Goal: Communication & Community: Answer question/provide support

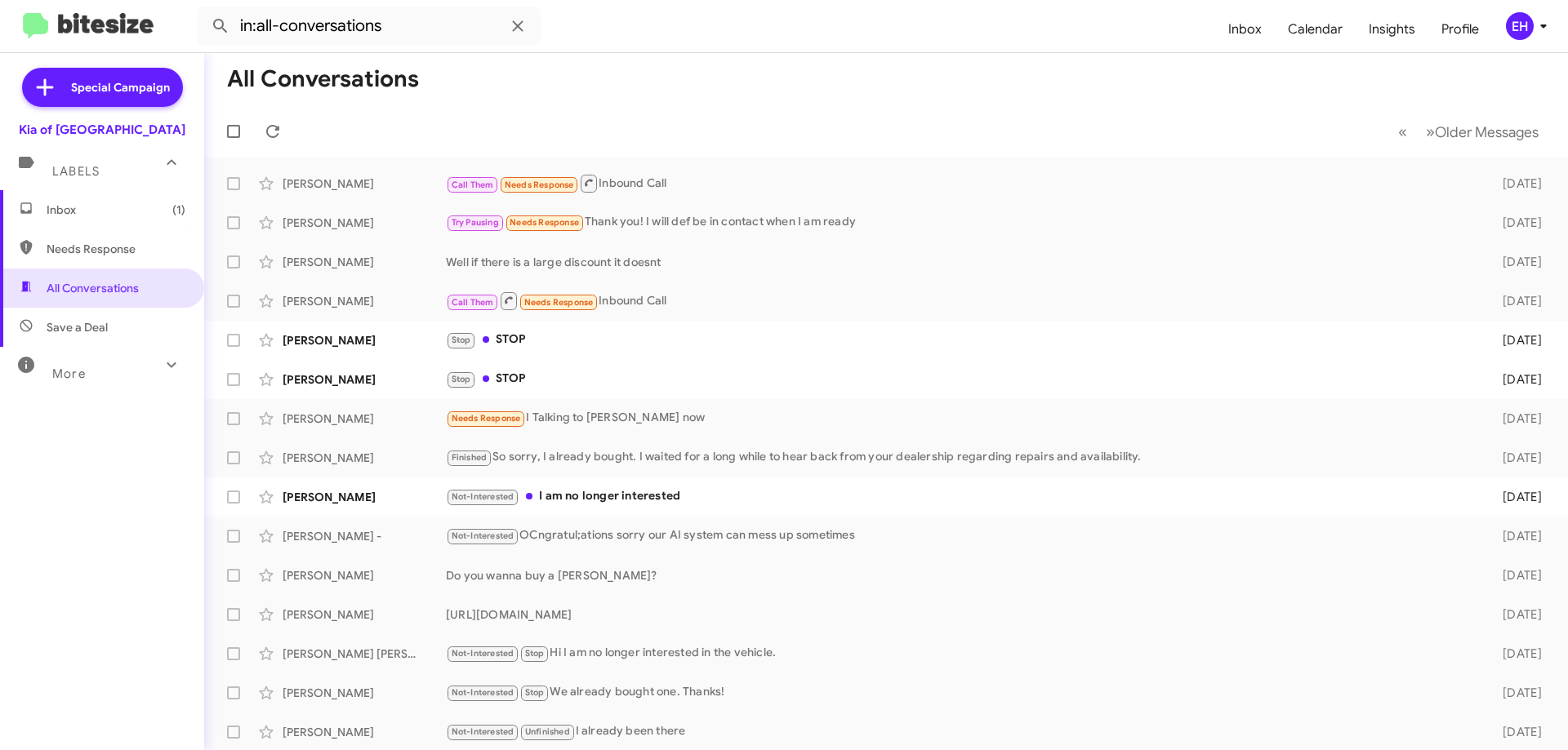
click at [78, 191] on span "Inbox (1)" at bounding box center [101, 210] width 204 height 39
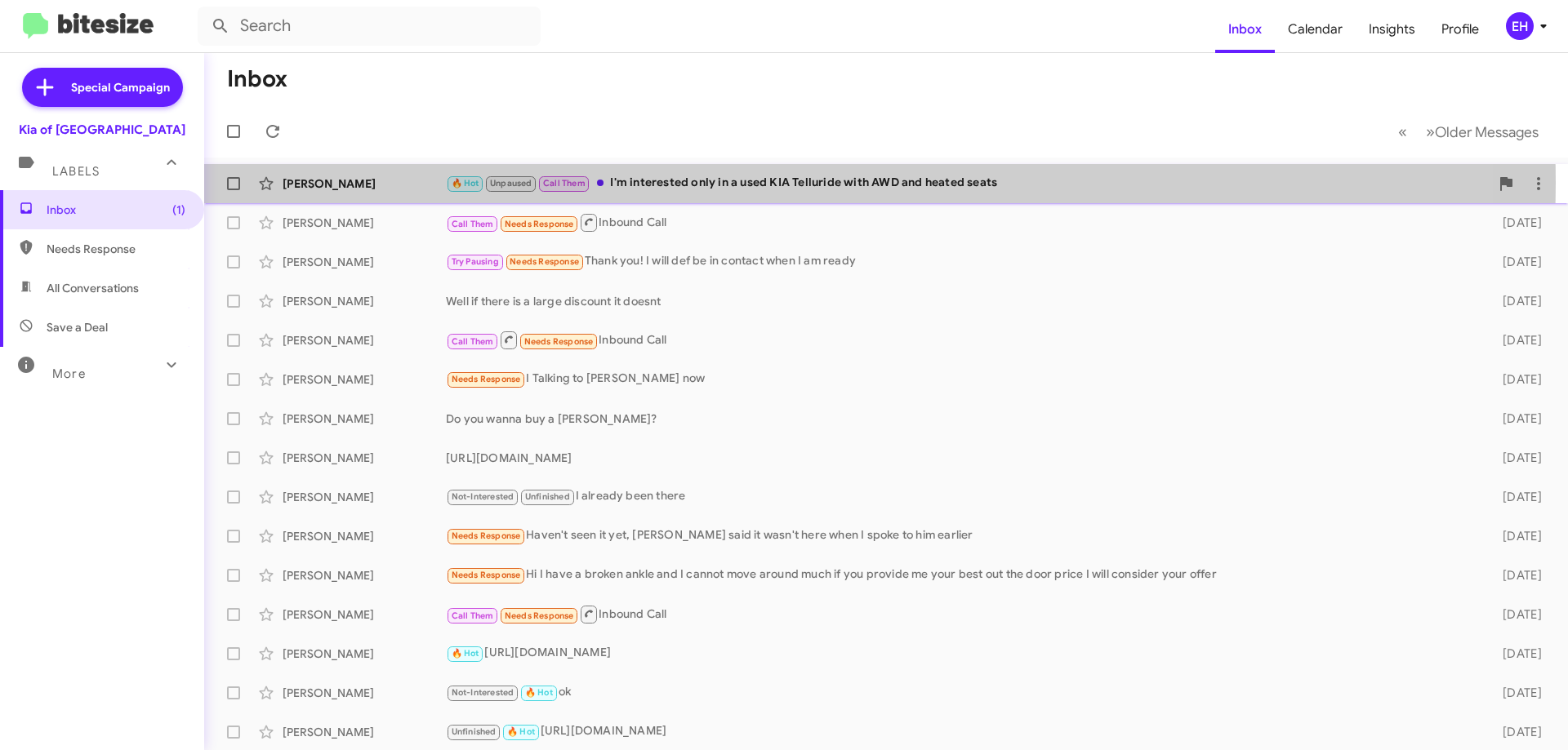
click at [694, 183] on div "🔥 Hot Unpaused Call Them I'm interested only in a used KIA Telluride with AWD a…" at bounding box center [967, 183] width 1043 height 19
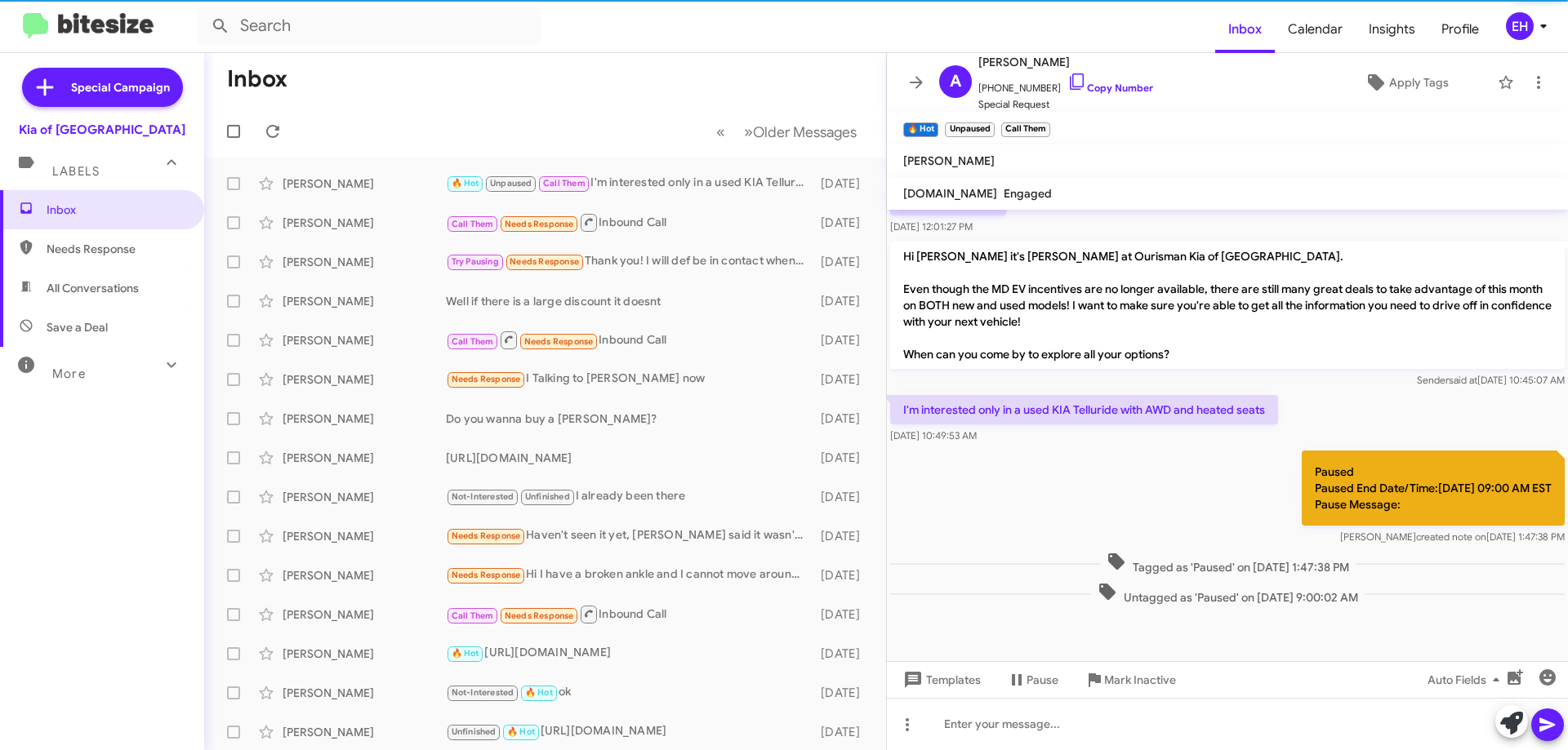
scroll to position [530, 0]
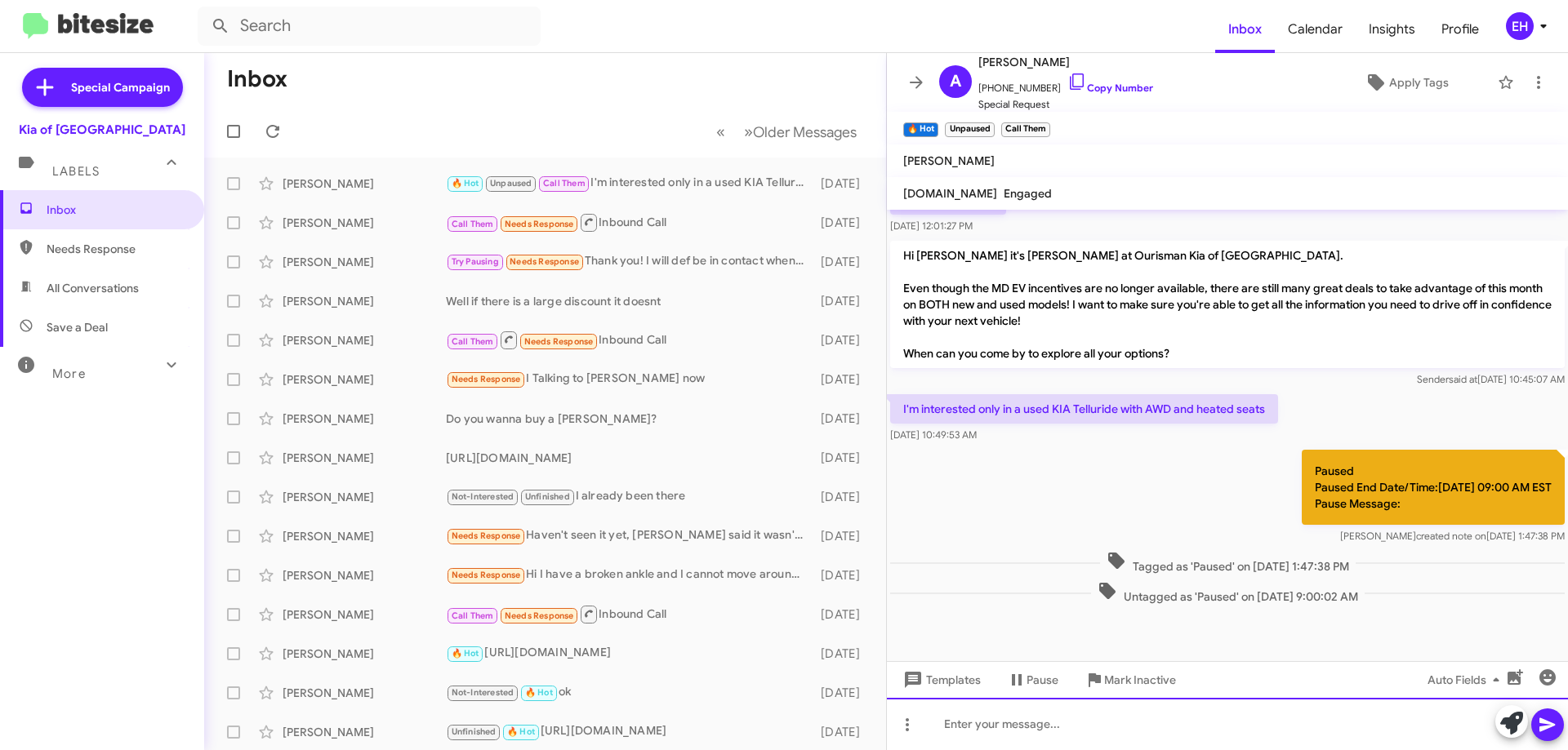
click at [1036, 729] on div at bounding box center [1226, 724] width 681 height 53
paste div
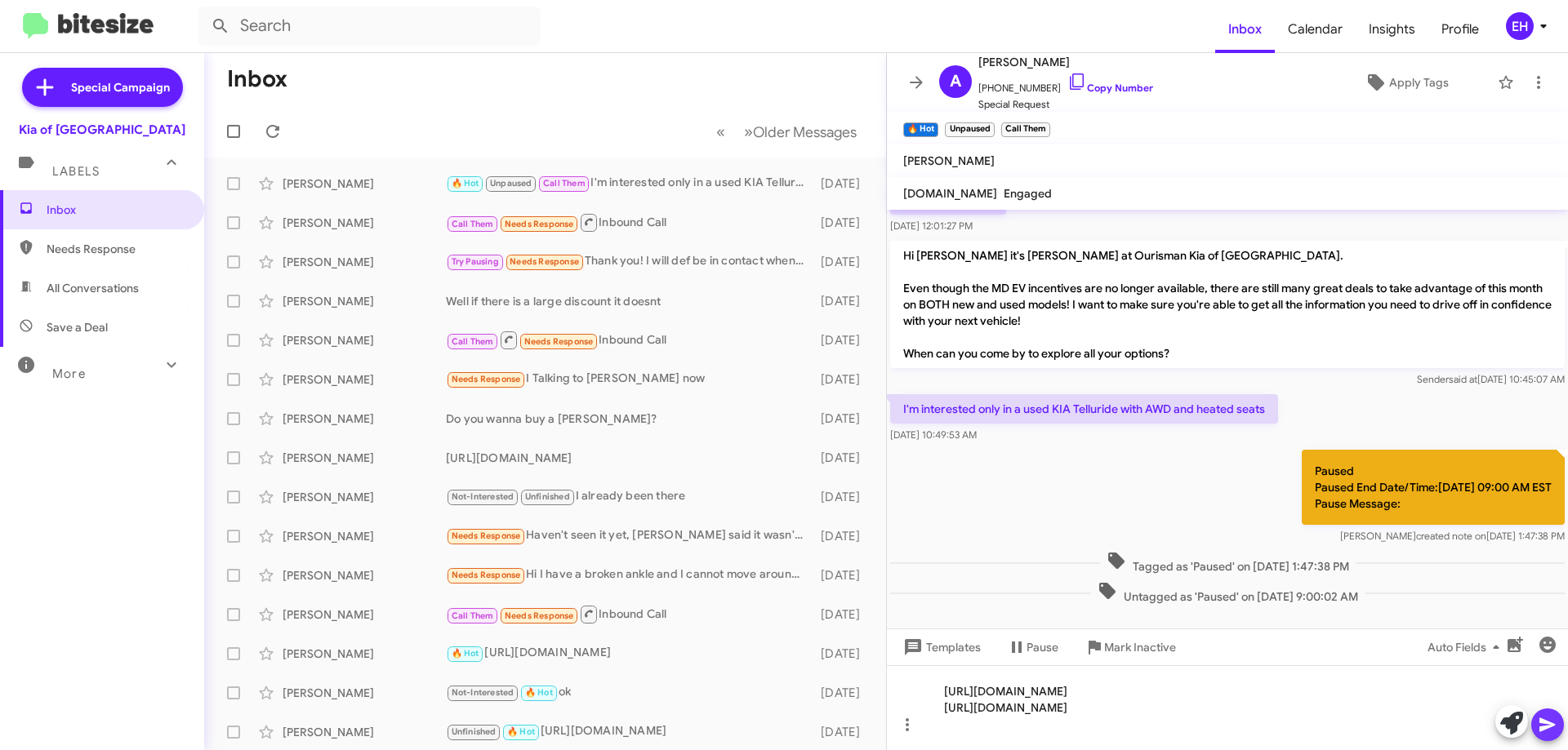
click at [1554, 722] on icon at bounding box center [1546, 725] width 20 height 20
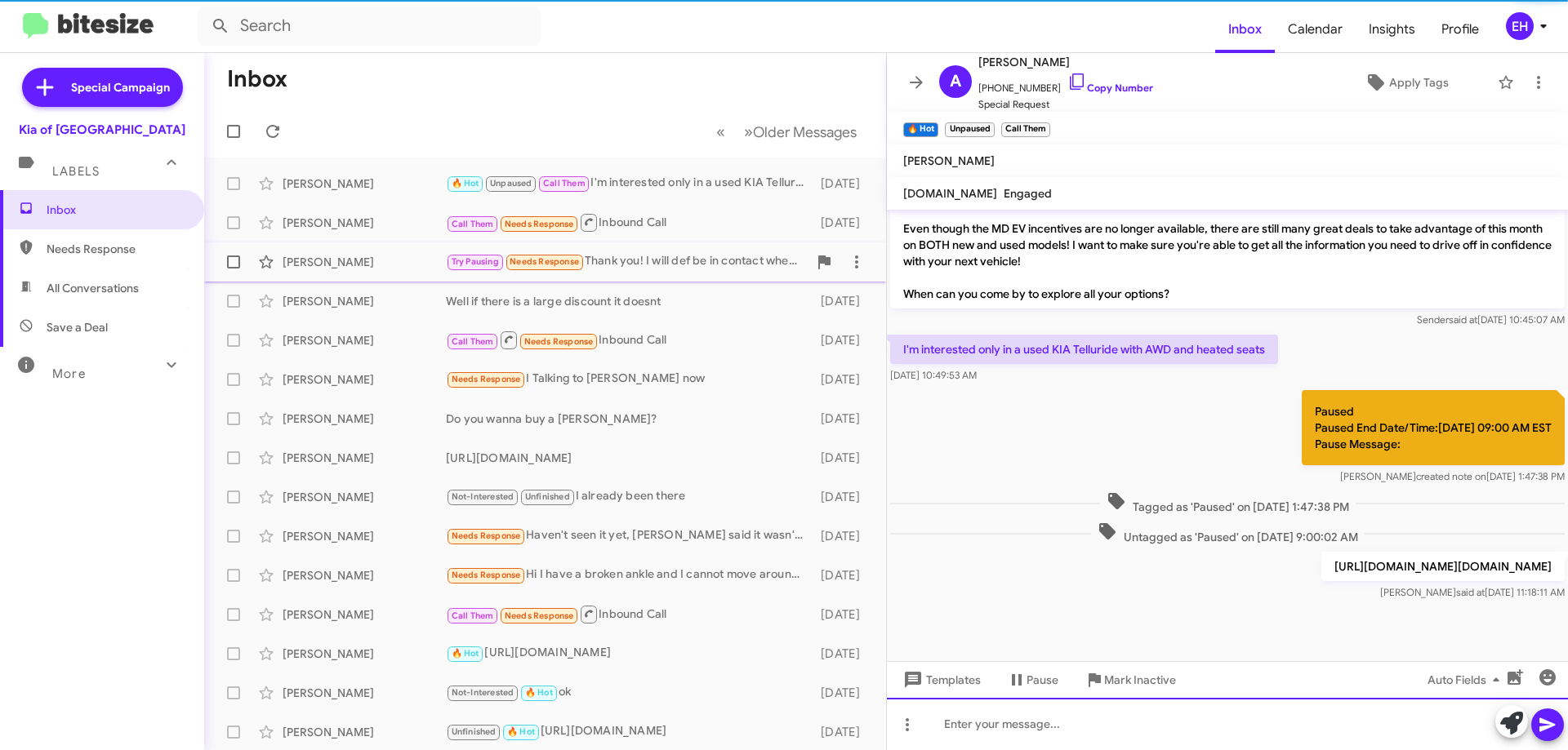
scroll to position [606, 0]
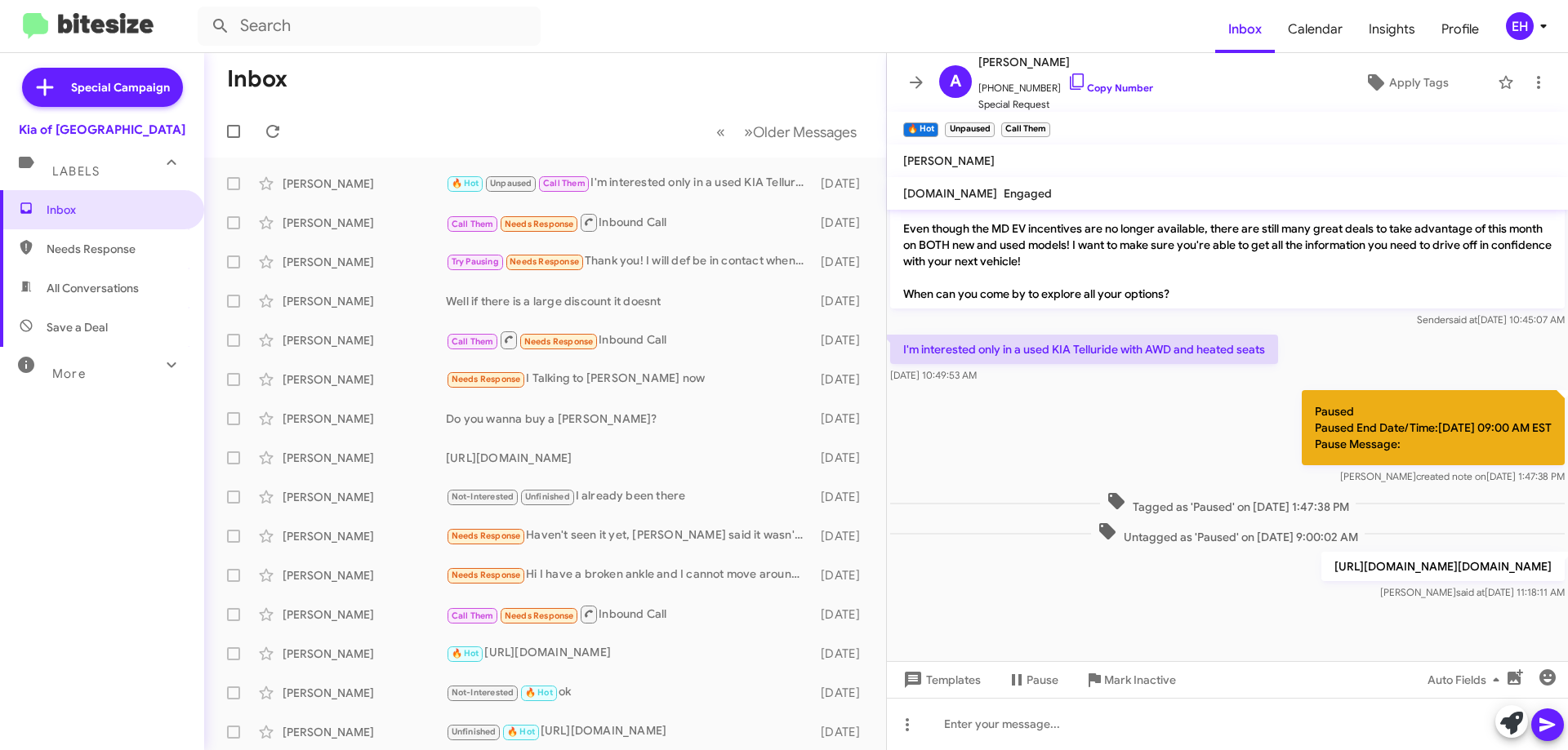
drag, startPoint x: 1264, startPoint y: 546, endPoint x: 1290, endPoint y: 571, distance: 36.1
click at [1321, 571] on p "[URL][DOMAIN_NAME][DOMAIN_NAME]" at bounding box center [1442, 566] width 243 height 29
copy p "[URL][DOMAIN_NAME]"
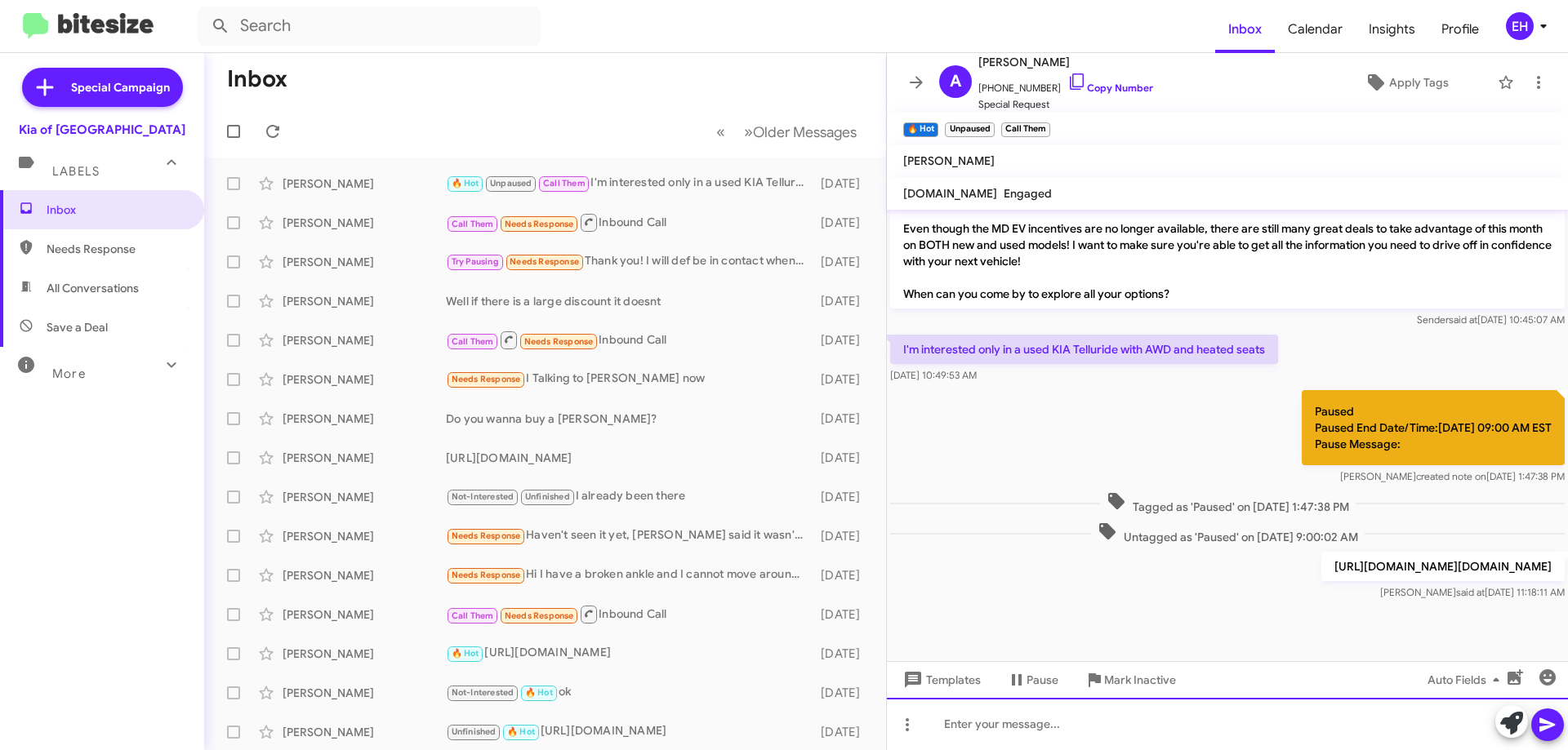
click at [968, 730] on div at bounding box center [1226, 724] width 681 height 53
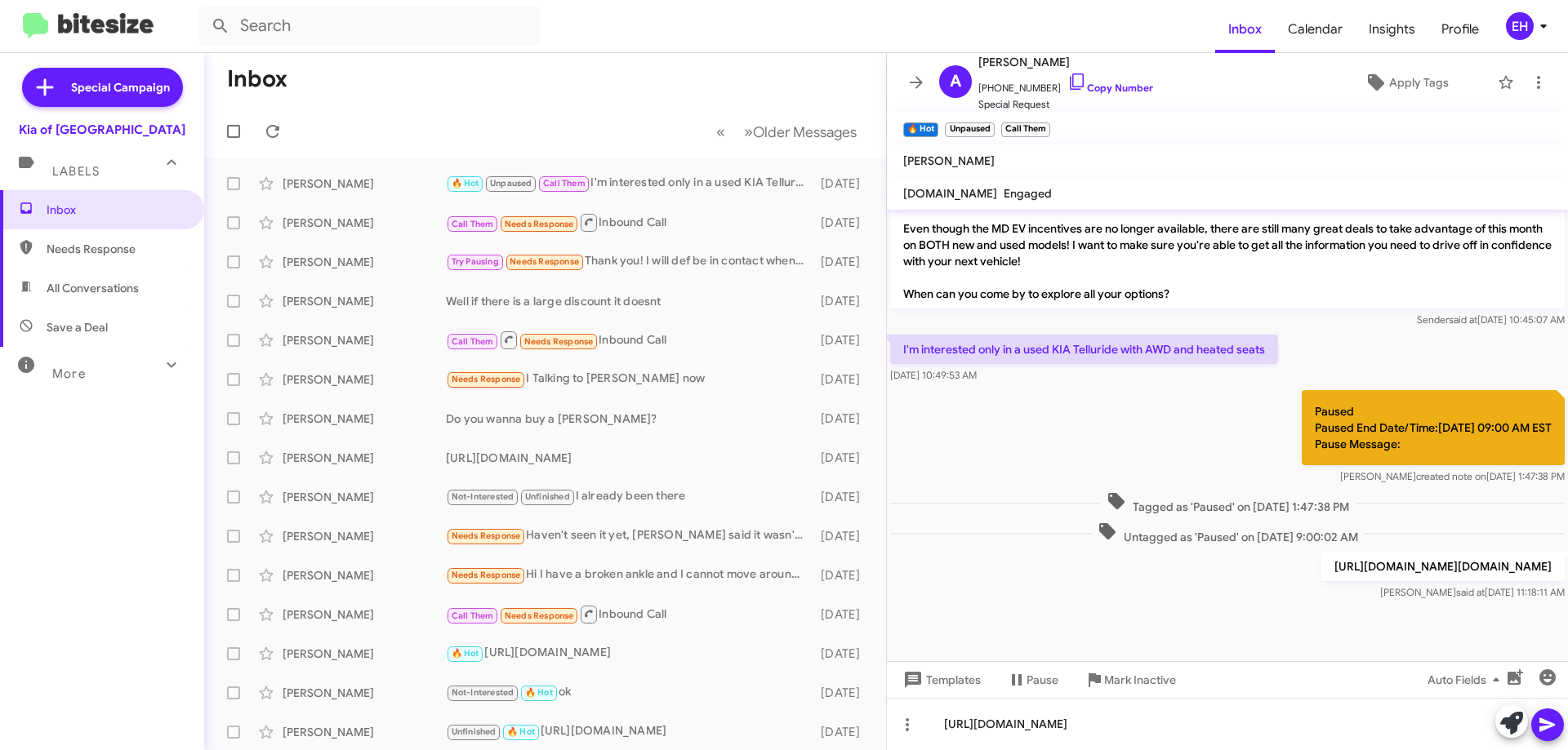
drag, startPoint x: 1263, startPoint y: 548, endPoint x: 892, endPoint y: 535, distance: 371.2
click at [892, 548] on div "[URL][DOMAIN_NAME][DOMAIN_NAME] [PERSON_NAME] said at [DATE] 11:18:11 AM" at bounding box center [1226, 575] width 681 height 55
copy p "[URL][DOMAIN_NAME]"
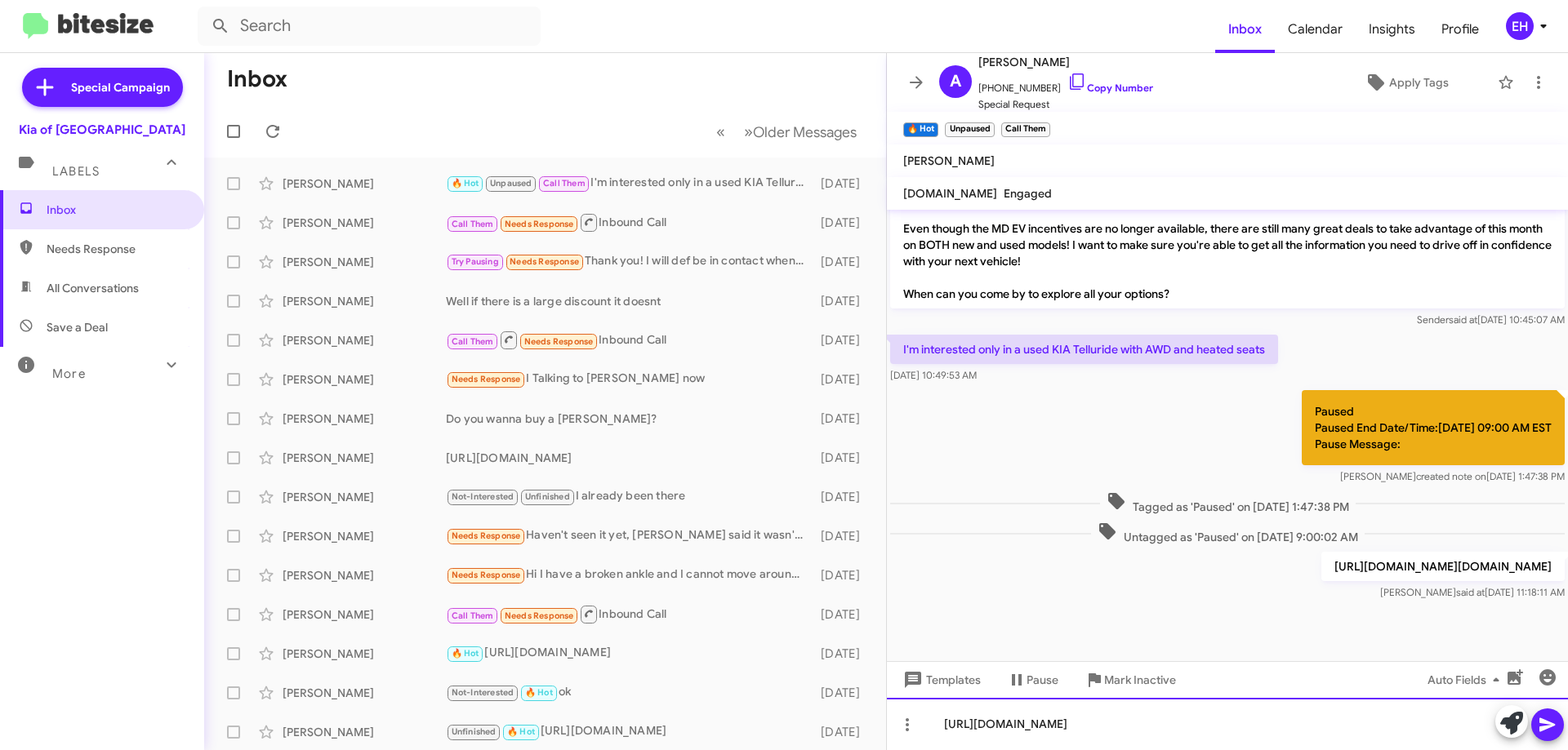
click at [1324, 722] on div "[URL][DOMAIN_NAME]" at bounding box center [1226, 724] width 681 height 53
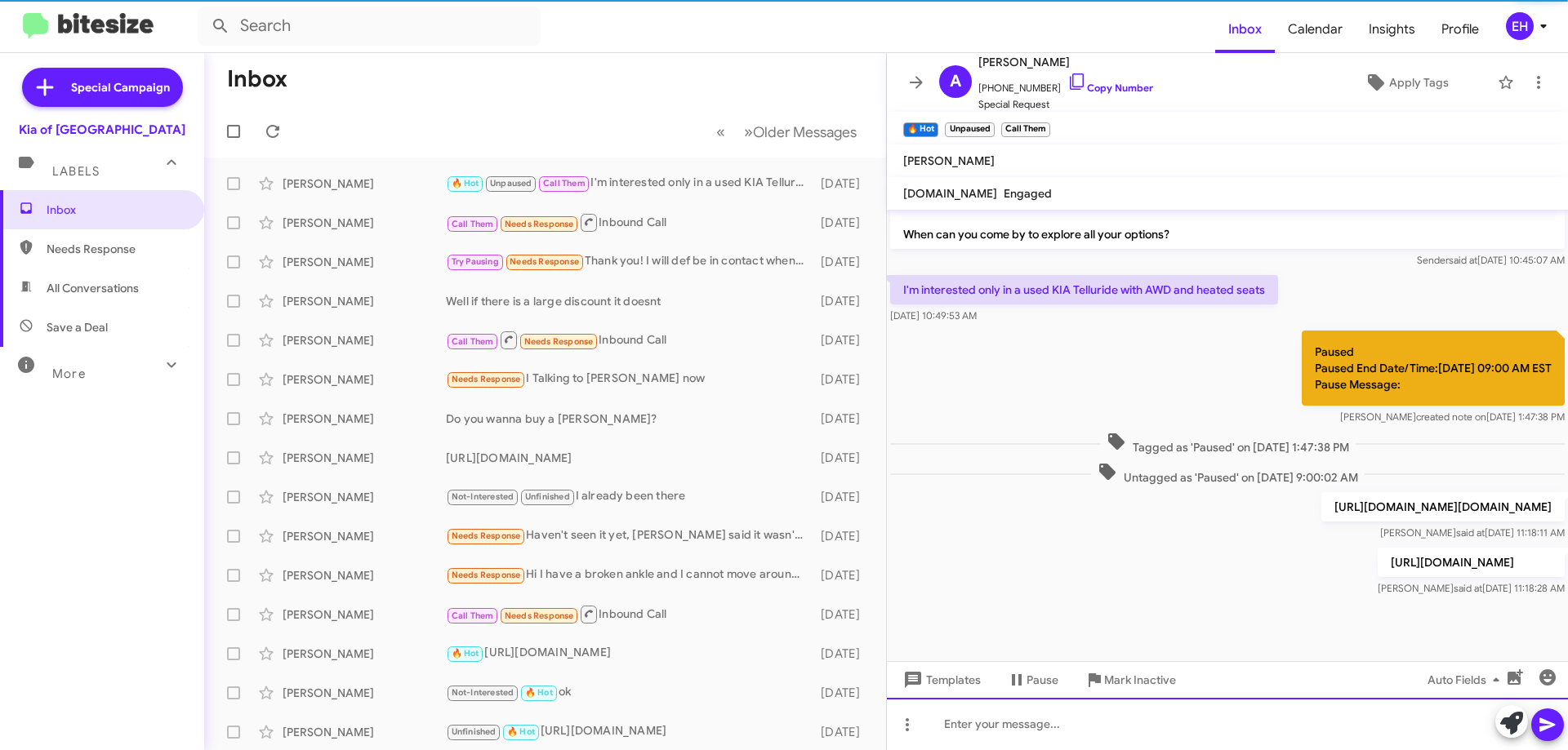
scroll to position [666, 0]
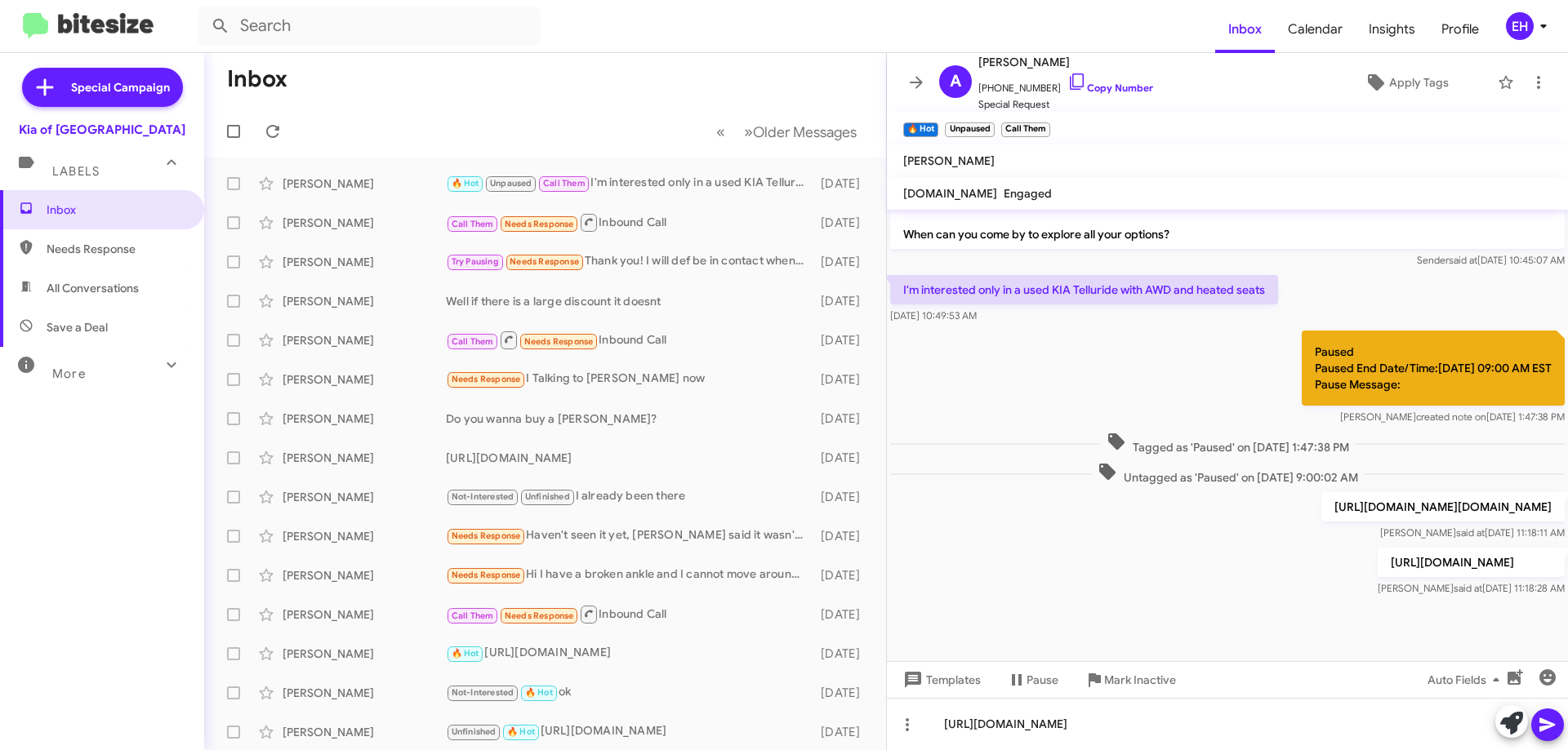
click at [1542, 735] on span at bounding box center [1546, 725] width 20 height 33
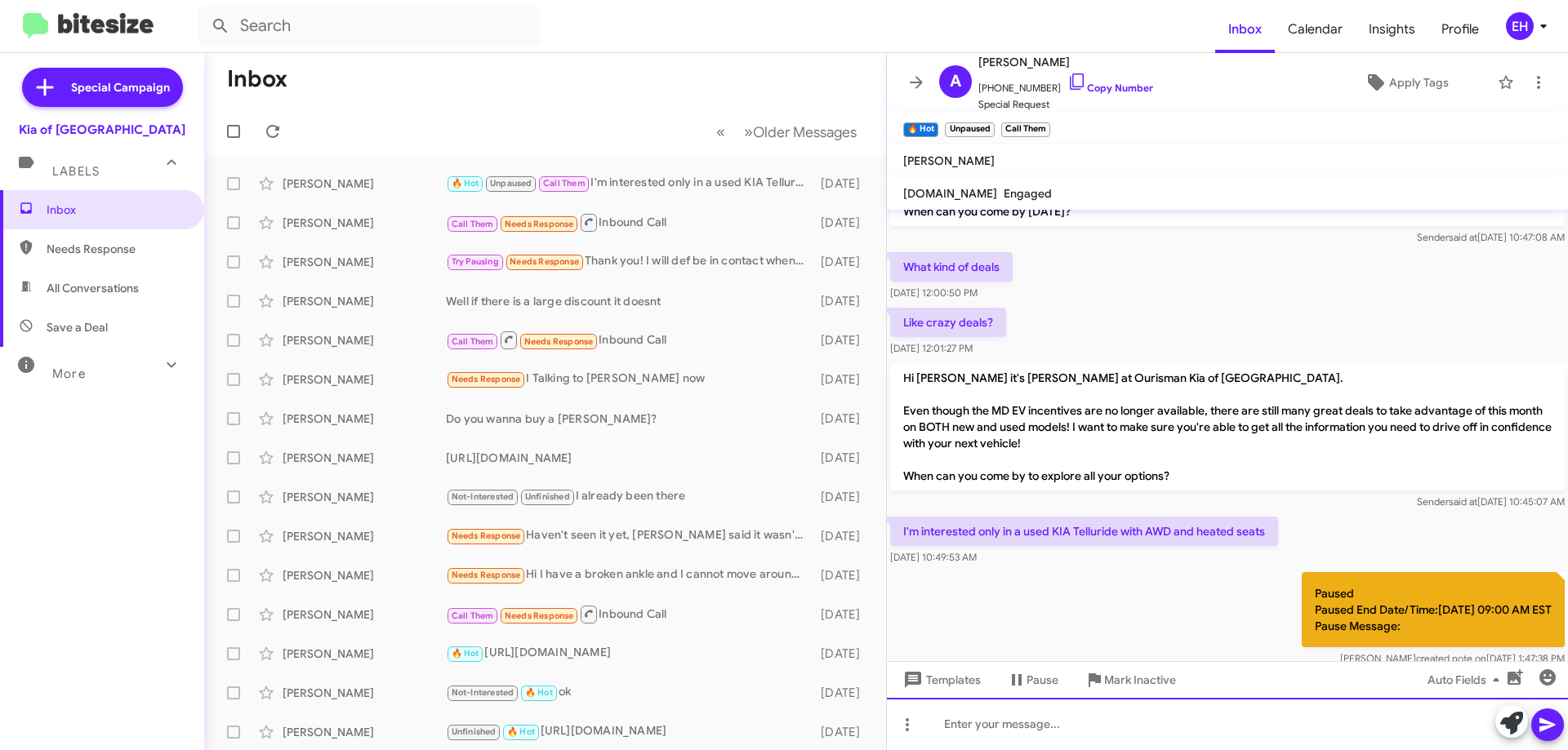
scroll to position [726, 0]
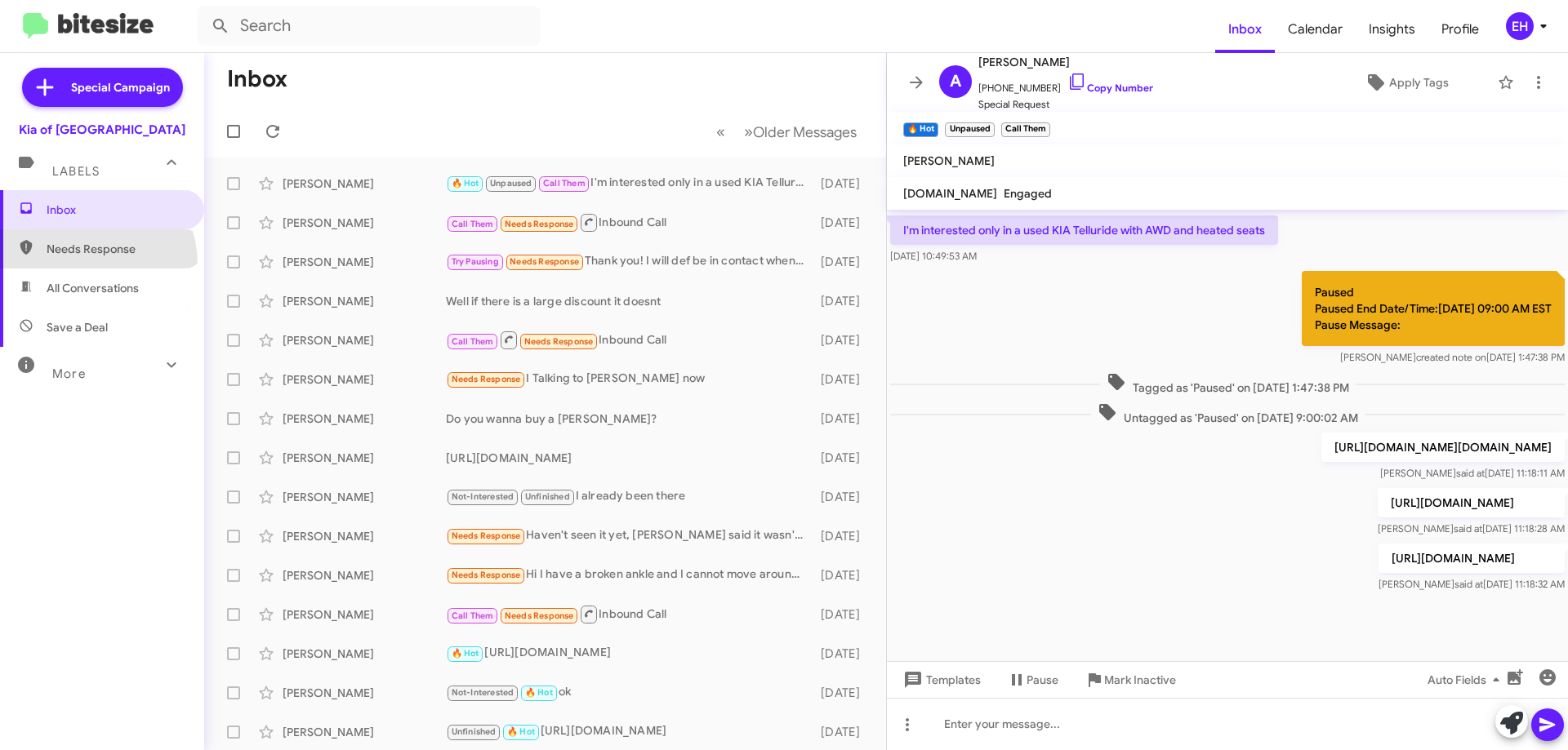
click at [73, 266] on span "Needs Response" at bounding box center [101, 249] width 204 height 39
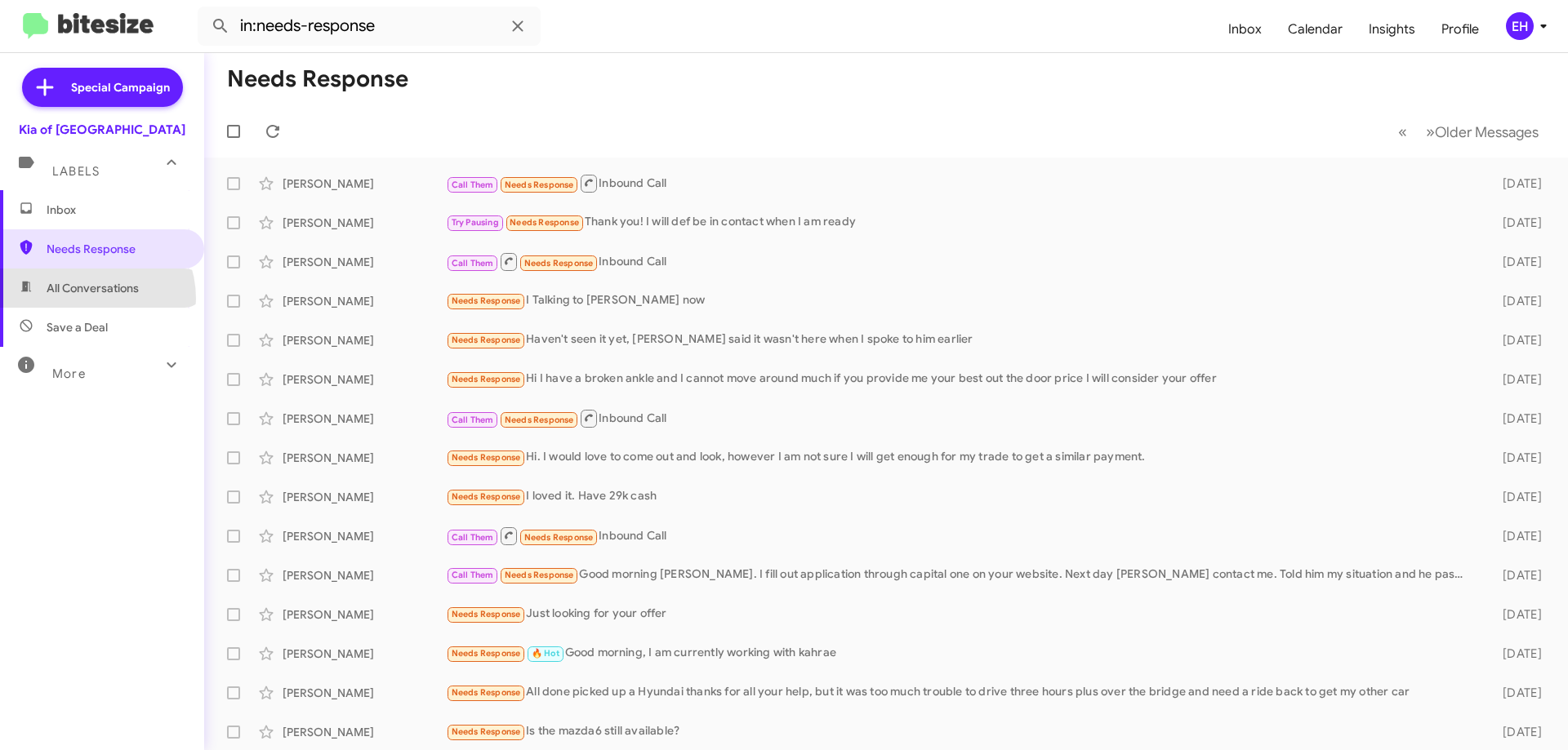
click at [85, 298] on span "All Conversations" at bounding box center [101, 288] width 204 height 39
type input "in:all-conversations"
